Goal: Register for event/course

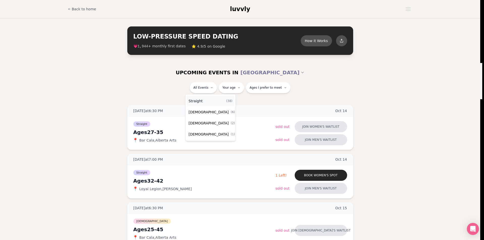
click at [208, 100] on div "Straight ( 38 )" at bounding box center [210, 101] width 48 height 11
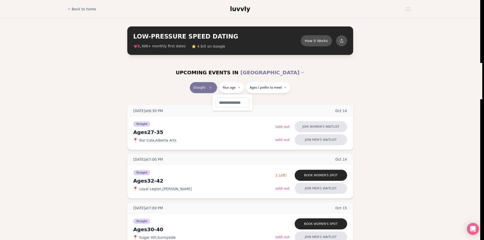
type input "**"
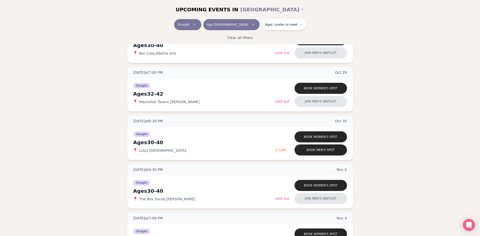
scroll to position [731, 0]
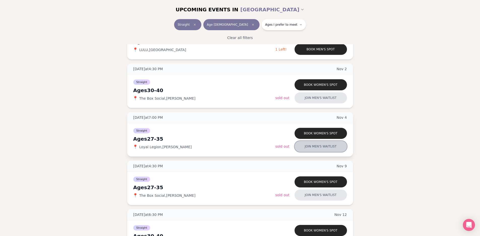
click at [309, 148] on button "Join men's waitlist" at bounding box center [321, 146] width 52 height 11
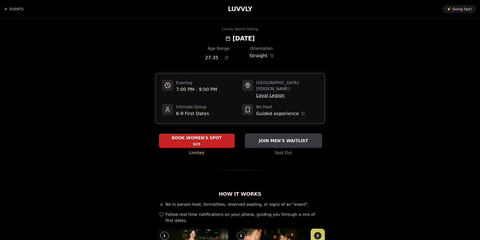
click at [288, 138] on div "JOIN MEN'S WAITLIST" at bounding box center [283, 141] width 77 height 8
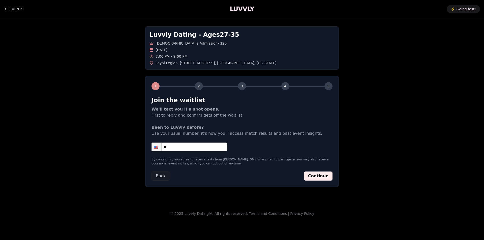
click at [198, 147] on input "**" at bounding box center [189, 147] width 76 height 9
type input "**********"
click at [324, 175] on button "Continue" at bounding box center [318, 176] width 28 height 9
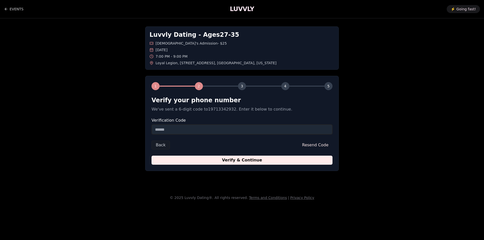
click at [232, 131] on input "Verification Code" at bounding box center [241, 129] width 181 height 10
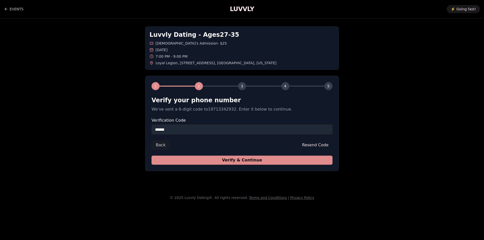
type input "******"
click at [234, 160] on button "Verify & Continue" at bounding box center [241, 160] width 181 height 9
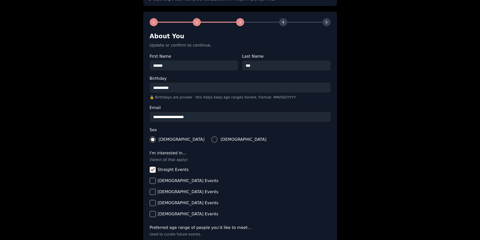
scroll to position [162, 0]
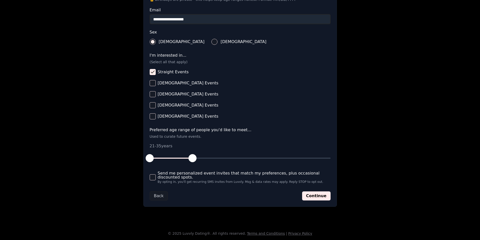
click at [318, 196] on button "Continue" at bounding box center [316, 196] width 28 height 9
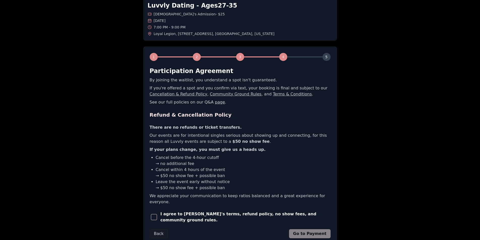
scroll to position [60, 0]
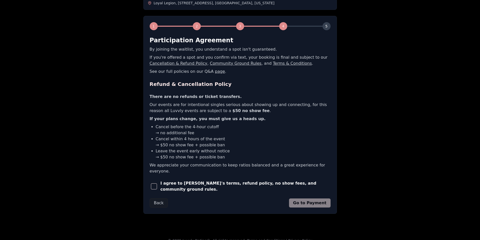
click at [157, 183] on span "button" at bounding box center [154, 186] width 6 height 6
click at [309, 199] on button "Go to Payment" at bounding box center [310, 203] width 42 height 9
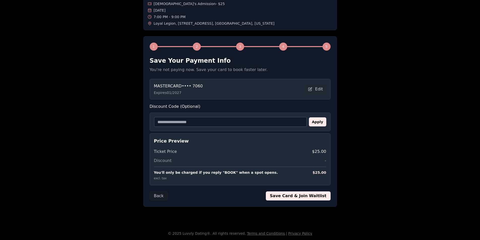
scroll to position [40, 0]
click at [295, 194] on button "Save Card & Join Waitlist" at bounding box center [298, 196] width 65 height 9
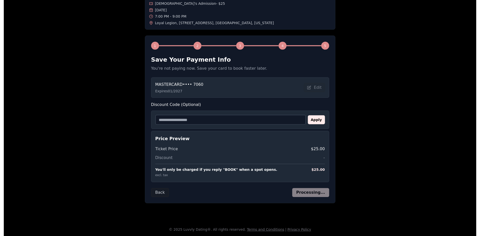
scroll to position [0, 0]
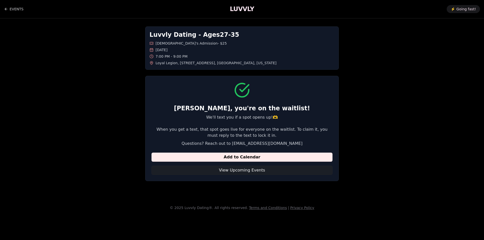
click at [261, 169] on button "View Upcoming Events" at bounding box center [241, 170] width 181 height 9
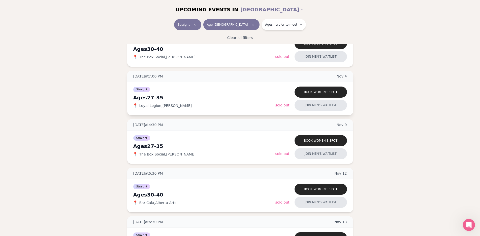
scroll to position [781, 0]
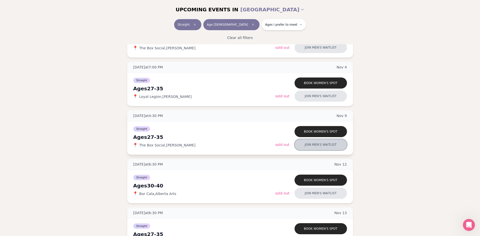
click at [316, 146] on button "Join men's waitlist" at bounding box center [321, 144] width 52 height 11
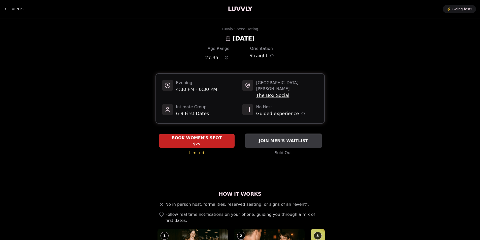
click at [294, 138] on span "JOIN MEN'S WAITLIST" at bounding box center [283, 141] width 51 height 6
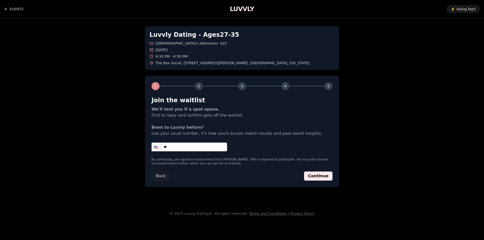
click at [188, 146] on input "**" at bounding box center [189, 147] width 76 height 9
type input "**********"
click at [323, 175] on button "Continue" at bounding box center [318, 176] width 28 height 9
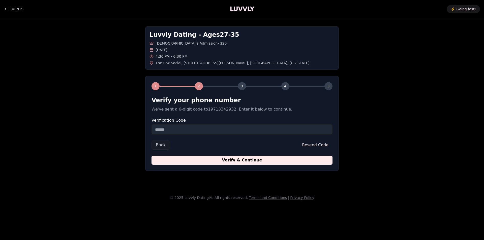
click at [236, 131] on input "Verification Code" at bounding box center [241, 129] width 181 height 10
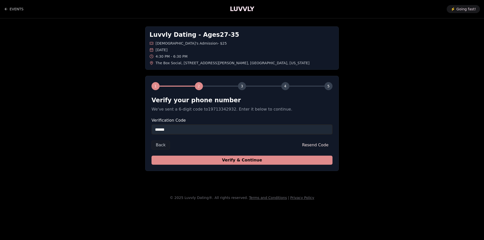
type input "******"
click at [247, 161] on button "Verify & Continue" at bounding box center [241, 160] width 181 height 9
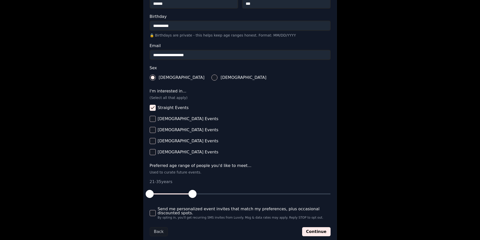
scroll to position [162, 0]
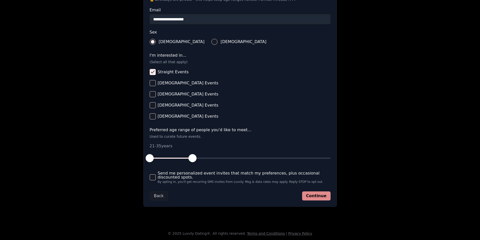
click at [320, 193] on button "Continue" at bounding box center [316, 196] width 28 height 9
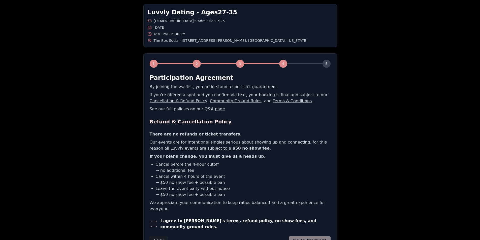
scroll to position [60, 0]
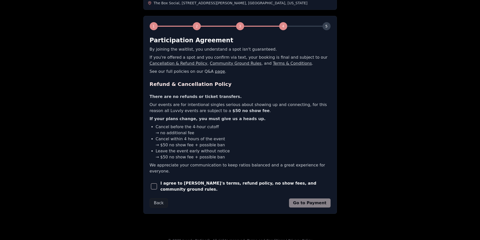
click at [155, 183] on span "button" at bounding box center [154, 186] width 6 height 6
click at [313, 199] on button "Go to Payment" at bounding box center [310, 203] width 42 height 9
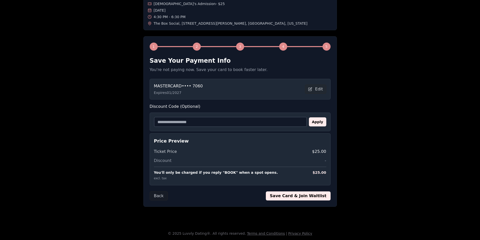
click at [293, 195] on button "Save Card & Join Waitlist" at bounding box center [298, 196] width 65 height 9
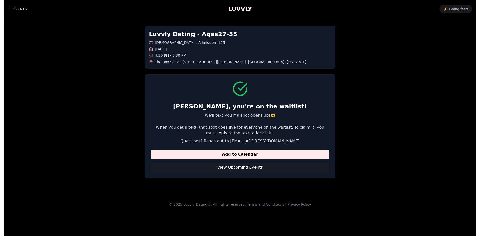
scroll to position [0, 0]
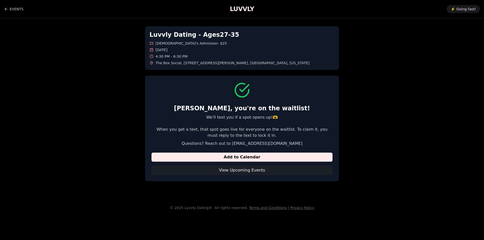
click at [223, 172] on button "View Upcoming Events" at bounding box center [241, 170] width 181 height 9
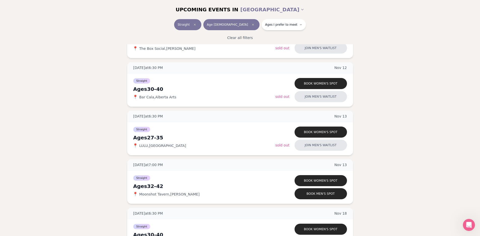
scroll to position [882, 0]
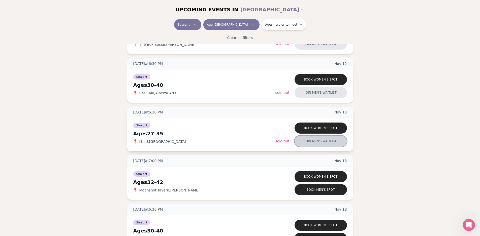
click at [315, 140] on button "Join men's waitlist" at bounding box center [321, 141] width 52 height 11
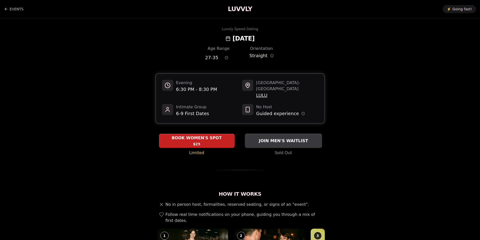
click at [288, 138] on span "JOIN MEN'S WAITLIST" at bounding box center [283, 141] width 51 height 6
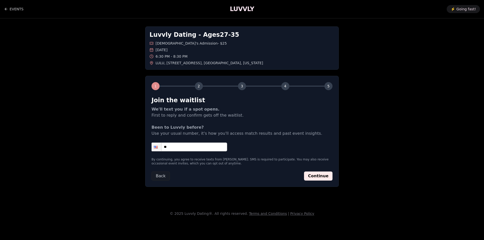
click at [207, 149] on input "**" at bounding box center [189, 147] width 76 height 9
type input "**********"
click at [320, 177] on button "Continue" at bounding box center [318, 176] width 28 height 9
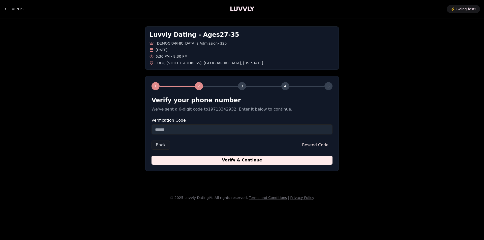
click at [203, 127] on input "Verification Code" at bounding box center [241, 129] width 181 height 10
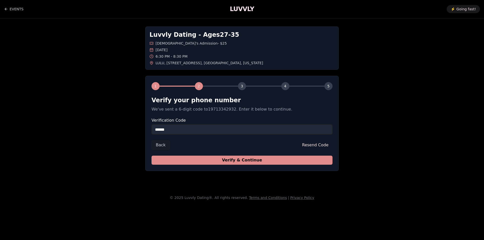
type input "******"
click at [237, 162] on button "Verify & Continue" at bounding box center [241, 160] width 181 height 9
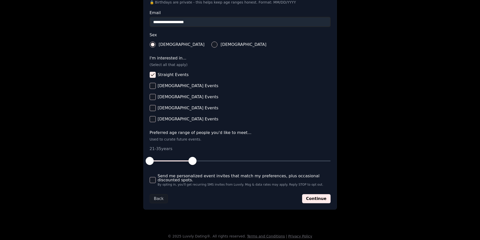
scroll to position [162, 0]
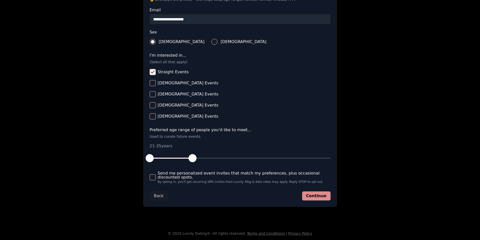
click at [315, 195] on button "Continue" at bounding box center [316, 196] width 28 height 9
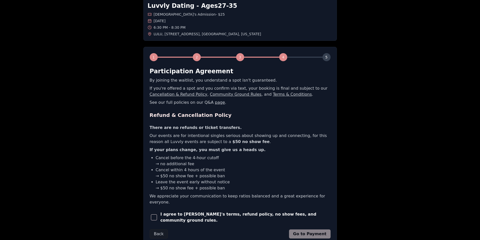
scroll to position [60, 0]
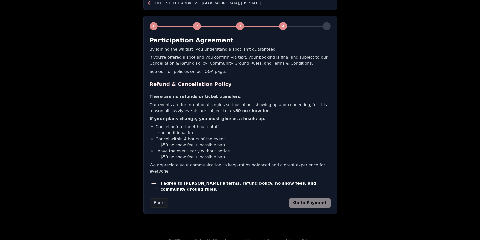
click at [153, 183] on span "button" at bounding box center [154, 186] width 6 height 6
click at [314, 199] on button "Go to Payment" at bounding box center [310, 203] width 42 height 9
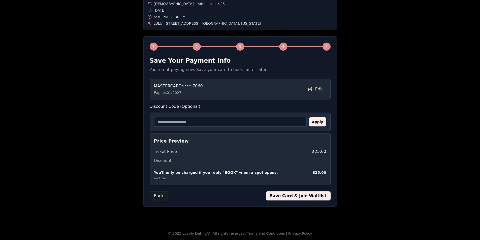
click at [307, 197] on button "Save Card & Join Waitlist" at bounding box center [298, 196] width 65 height 9
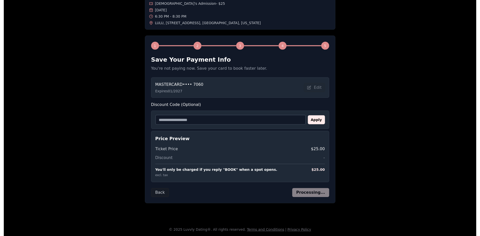
scroll to position [0, 0]
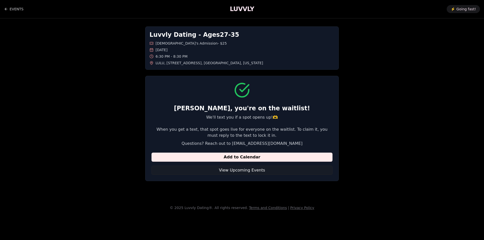
drag, startPoint x: 242, startPoint y: 172, endPoint x: 243, endPoint y: 175, distance: 3.4
click at [243, 175] on div "[PERSON_NAME] , you're on the waitlist! We'll text you if a spot opens up!🫶 Whe…" at bounding box center [242, 128] width 194 height 105
click at [242, 174] on button "View Upcoming Events" at bounding box center [241, 170] width 181 height 9
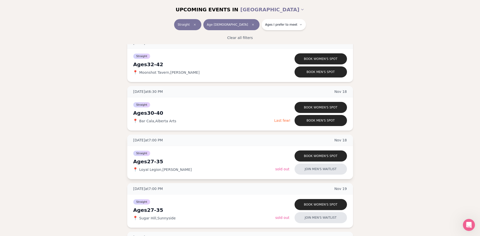
scroll to position [1008, 0]
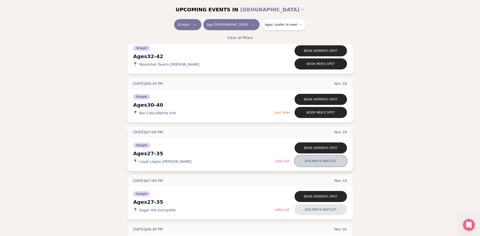
click at [320, 160] on button "Join men's waitlist" at bounding box center [321, 161] width 52 height 11
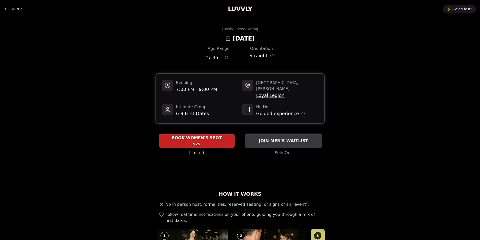
click at [292, 138] on span "JOIN MEN'S WAITLIST" at bounding box center [283, 141] width 51 height 6
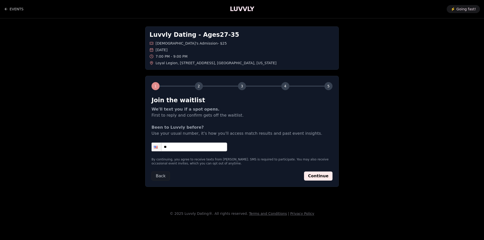
click at [193, 149] on input "**" at bounding box center [189, 147] width 76 height 9
type input "**********"
click at [325, 175] on button "Continue" at bounding box center [318, 176] width 28 height 9
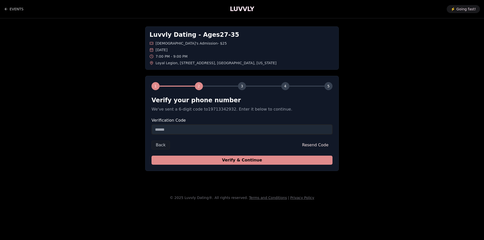
click at [279, 159] on button "Verify & Continue" at bounding box center [241, 160] width 181 height 9
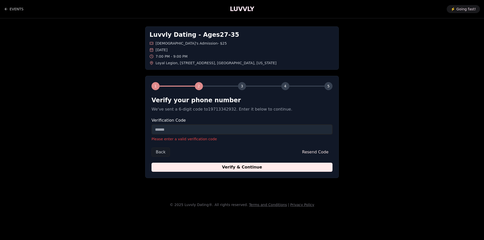
click at [199, 128] on input "Verification Code" at bounding box center [241, 129] width 181 height 10
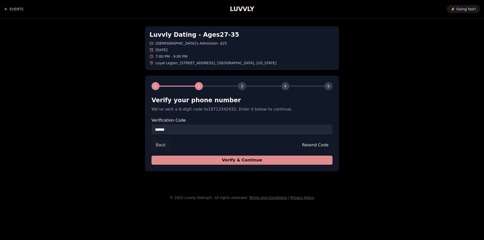
type input "******"
click at [219, 159] on button "Verify & Continue" at bounding box center [241, 160] width 181 height 9
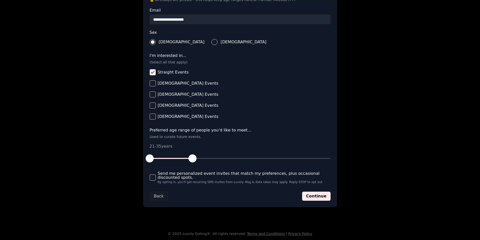
scroll to position [162, 0]
click at [318, 197] on button "Continue" at bounding box center [316, 196] width 28 height 9
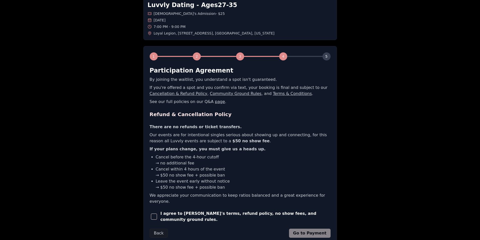
scroll to position [60, 0]
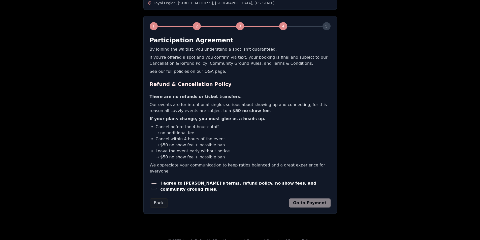
click at [157, 183] on span "button" at bounding box center [154, 186] width 6 height 6
click at [314, 199] on button "Go to Payment" at bounding box center [310, 203] width 42 height 9
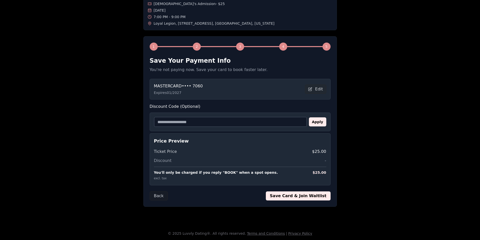
click at [290, 196] on button "Save Card & Join Waitlist" at bounding box center [298, 196] width 65 height 9
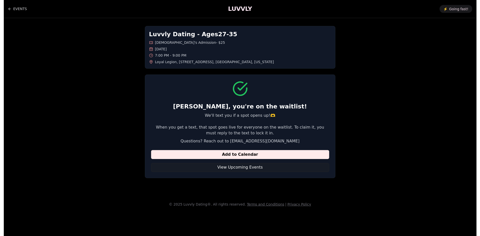
scroll to position [0, 0]
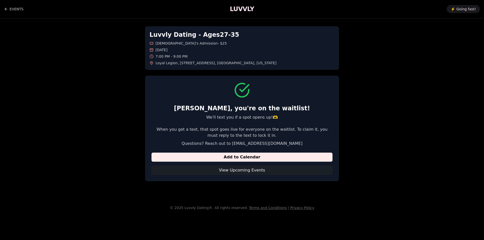
click at [257, 170] on button "View Upcoming Events" at bounding box center [241, 170] width 181 height 9
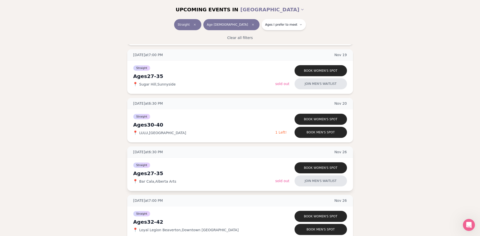
scroll to position [1109, 0]
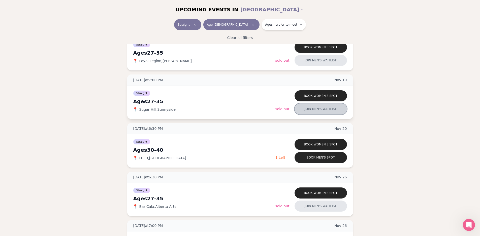
click at [310, 110] on button "Join men's waitlist" at bounding box center [321, 109] width 52 height 11
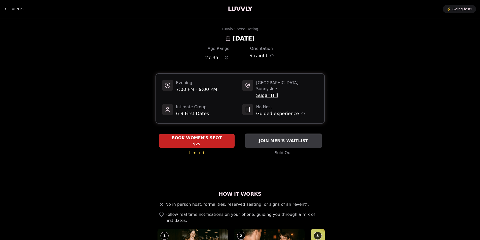
click at [287, 138] on span "JOIN MEN'S WAITLIST" at bounding box center [283, 141] width 51 height 6
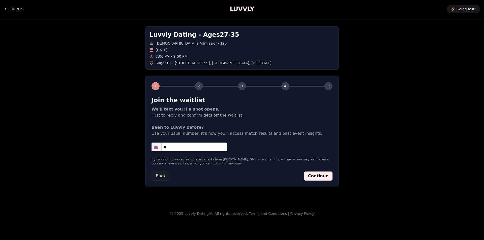
click at [201, 148] on input "**" at bounding box center [189, 147] width 76 height 9
type input "**********"
click at [321, 176] on button "Continue" at bounding box center [318, 176] width 28 height 9
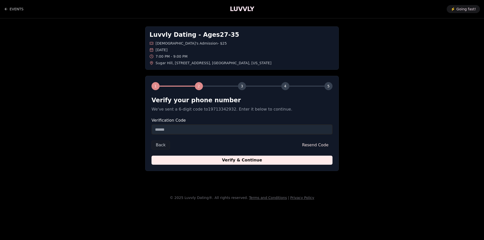
click at [218, 129] on input "Verification Code" at bounding box center [241, 129] width 181 height 10
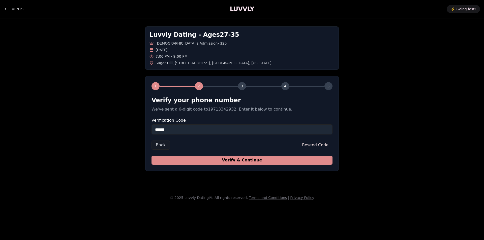
type input "******"
click at [209, 162] on button "Verify & Continue" at bounding box center [241, 160] width 181 height 9
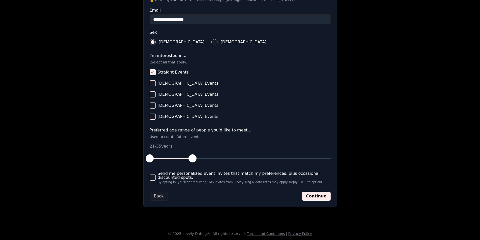
scroll to position [162, 0]
click at [317, 198] on button "Continue" at bounding box center [316, 196] width 28 height 9
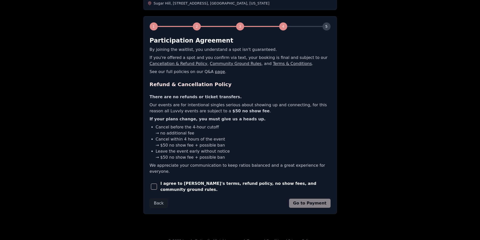
scroll to position [60, 0]
click at [168, 180] on span "I agree to [PERSON_NAME]'s terms, refund policy, no show fees, and community gr…" at bounding box center [245, 186] width 170 height 12
click at [153, 183] on span "button" at bounding box center [154, 186] width 6 height 6
click at [313, 199] on button "Go to Payment" at bounding box center [310, 203] width 42 height 9
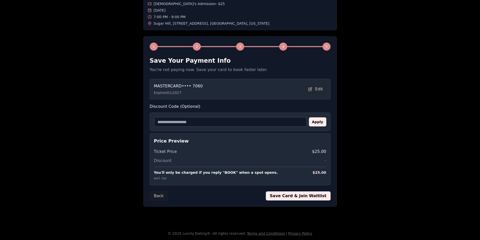
scroll to position [40, 0]
click at [292, 196] on button "Save Card & Join Waitlist" at bounding box center [298, 196] width 65 height 9
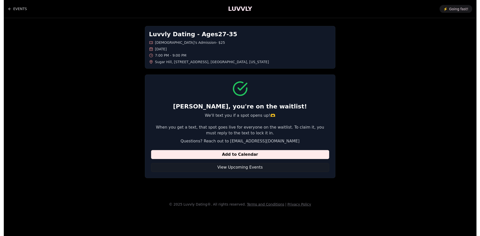
scroll to position [0, 0]
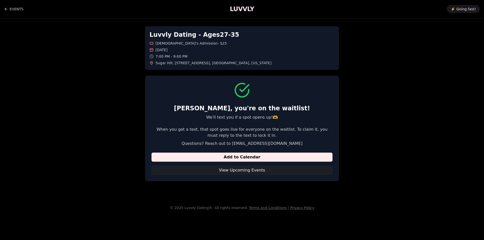
click at [239, 171] on button "View Upcoming Events" at bounding box center [241, 170] width 181 height 9
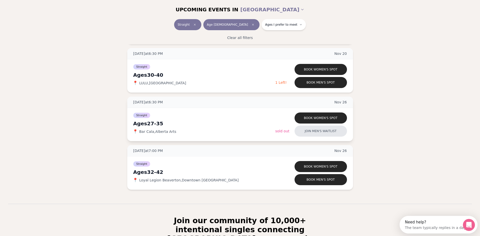
scroll to position [1185, 0]
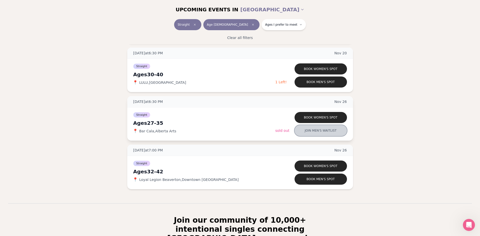
click at [315, 133] on button "Join men's waitlist" at bounding box center [321, 130] width 52 height 11
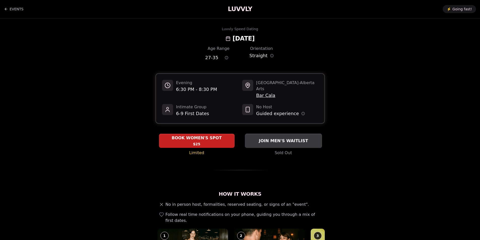
click at [283, 138] on span "JOIN MEN'S WAITLIST" at bounding box center [283, 141] width 51 height 6
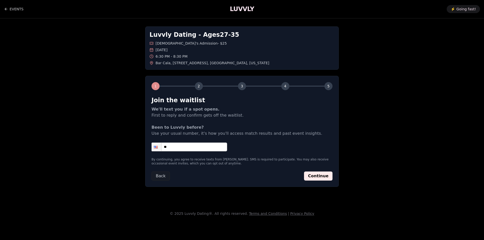
click at [190, 148] on input "**" at bounding box center [189, 147] width 76 height 9
type input "**********"
click at [315, 176] on button "Continue" at bounding box center [318, 176] width 28 height 9
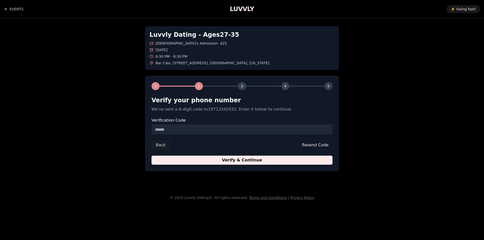
click at [231, 129] on input "Verification Code" at bounding box center [241, 129] width 181 height 10
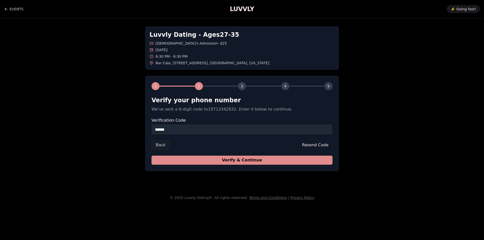
type input "******"
click at [234, 160] on button "Verify & Continue" at bounding box center [241, 160] width 181 height 9
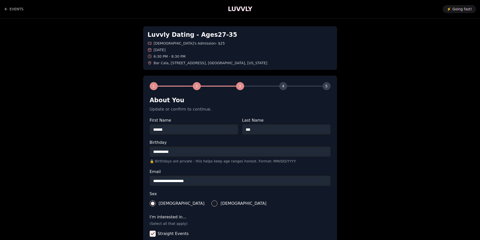
scroll to position [151, 0]
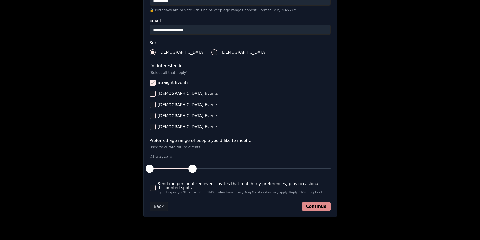
click at [324, 208] on button "Continue" at bounding box center [316, 206] width 28 height 9
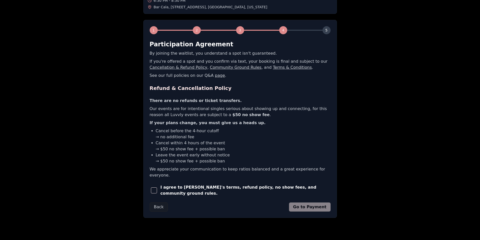
scroll to position [60, 0]
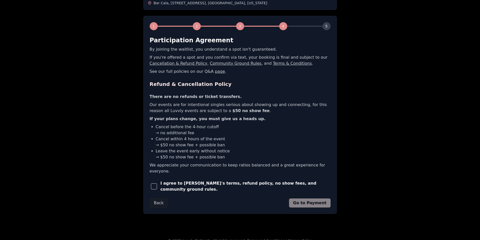
click at [155, 183] on span "button" at bounding box center [154, 186] width 6 height 6
click at [309, 199] on button "Go to Payment" at bounding box center [310, 203] width 42 height 9
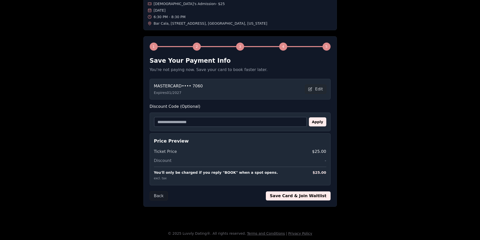
scroll to position [40, 0]
click at [294, 196] on button "Save Card & Join Waitlist" at bounding box center [298, 196] width 65 height 9
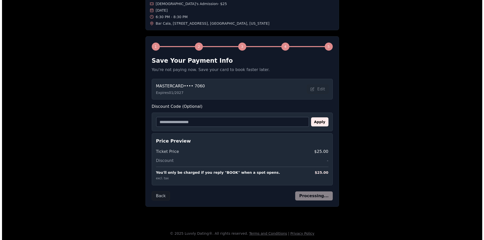
scroll to position [0, 0]
